Goal: Find specific page/section: Find specific page/section

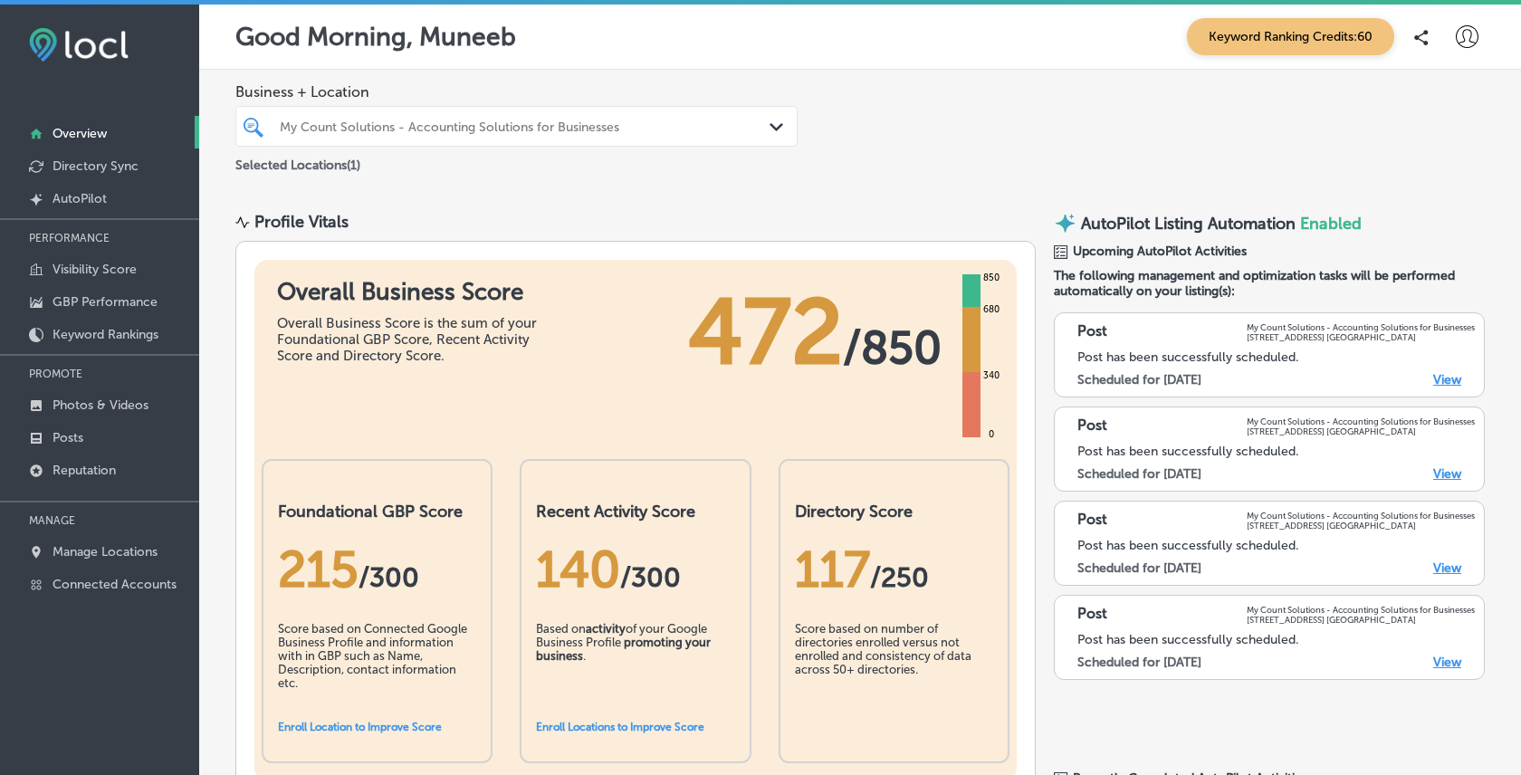
scroll to position [1484, 0]
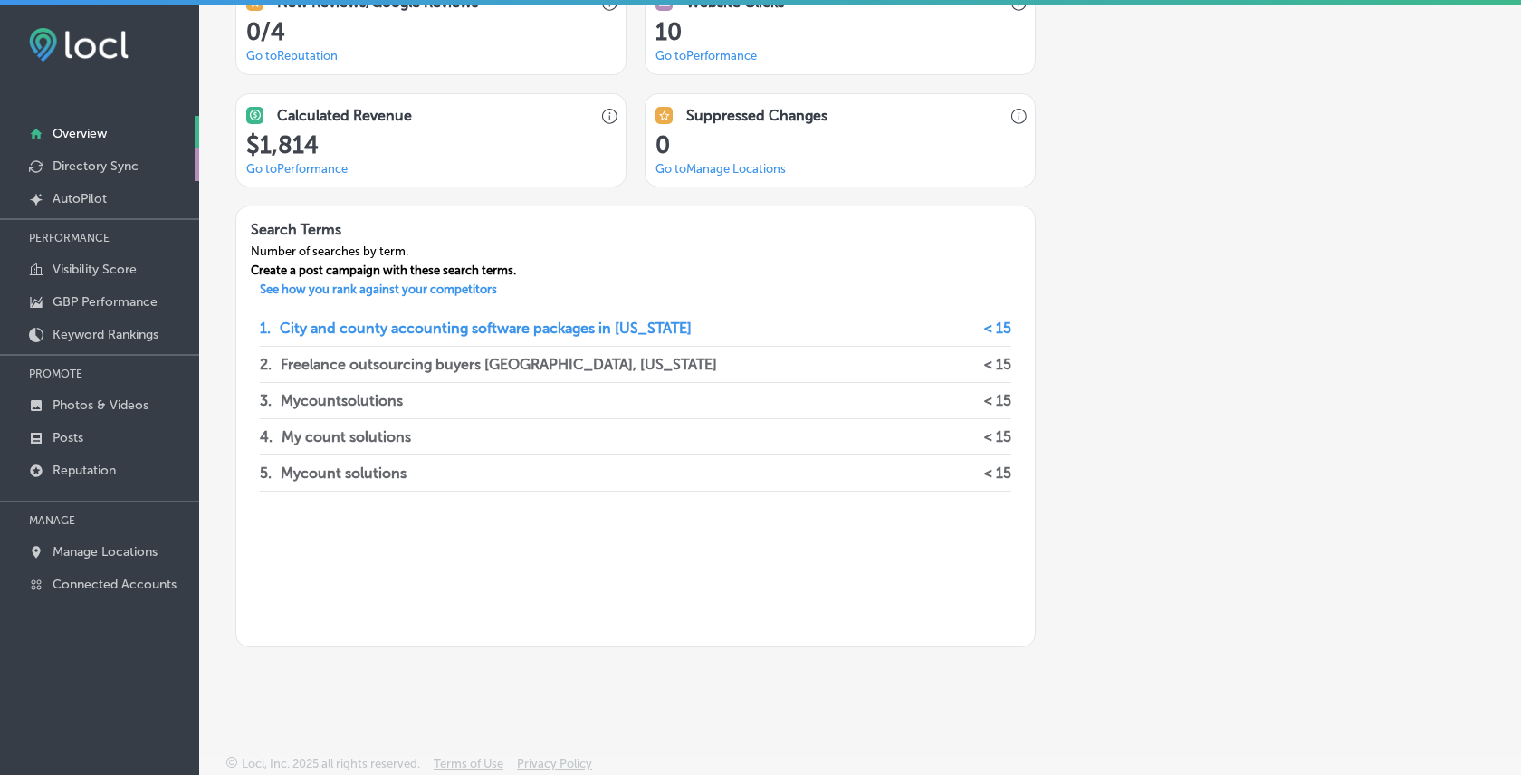
click at [110, 161] on p "Directory Sync" at bounding box center [96, 165] width 86 height 15
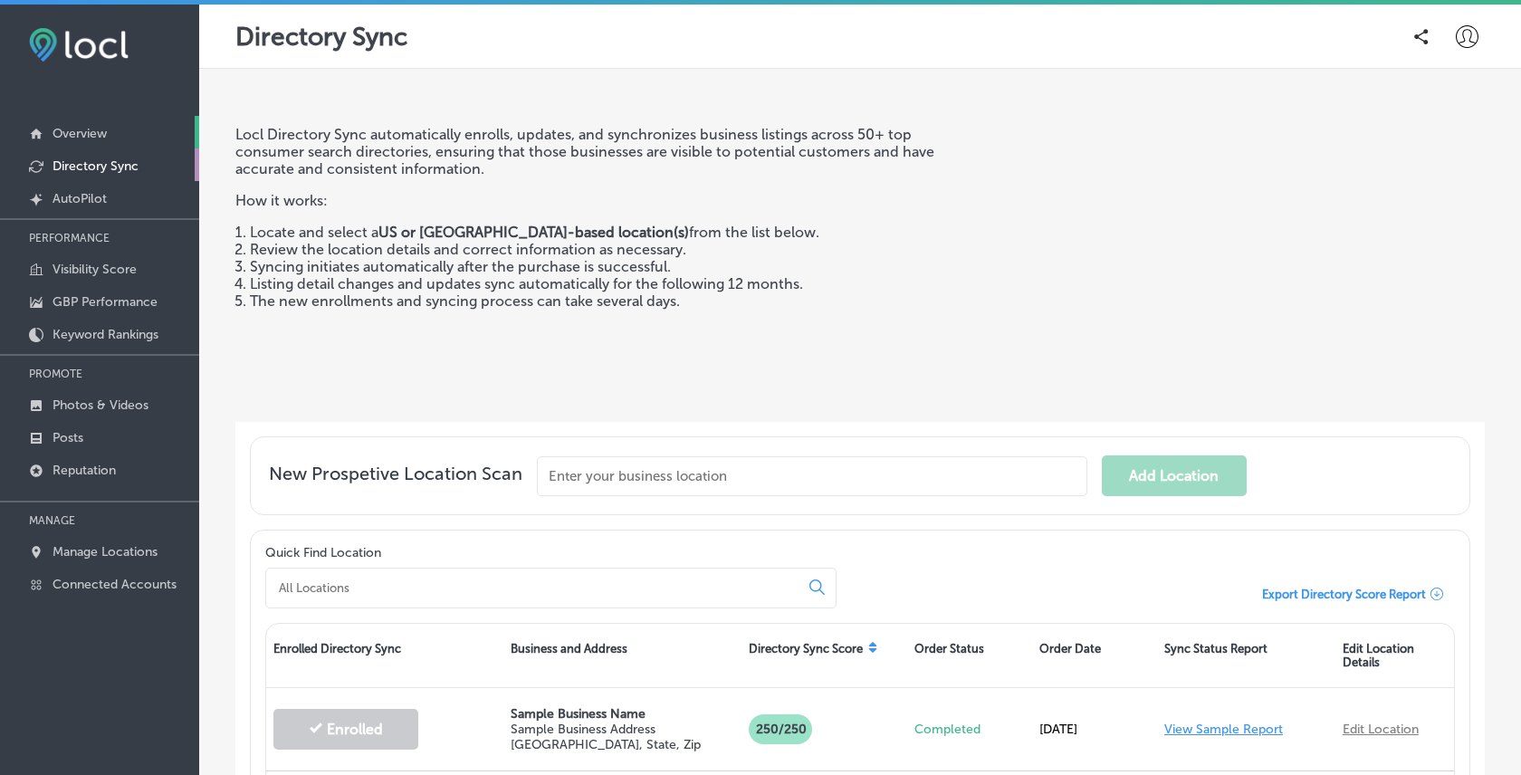
click at [109, 138] on link "Overview" at bounding box center [99, 132] width 199 height 33
